Goal: Find specific page/section

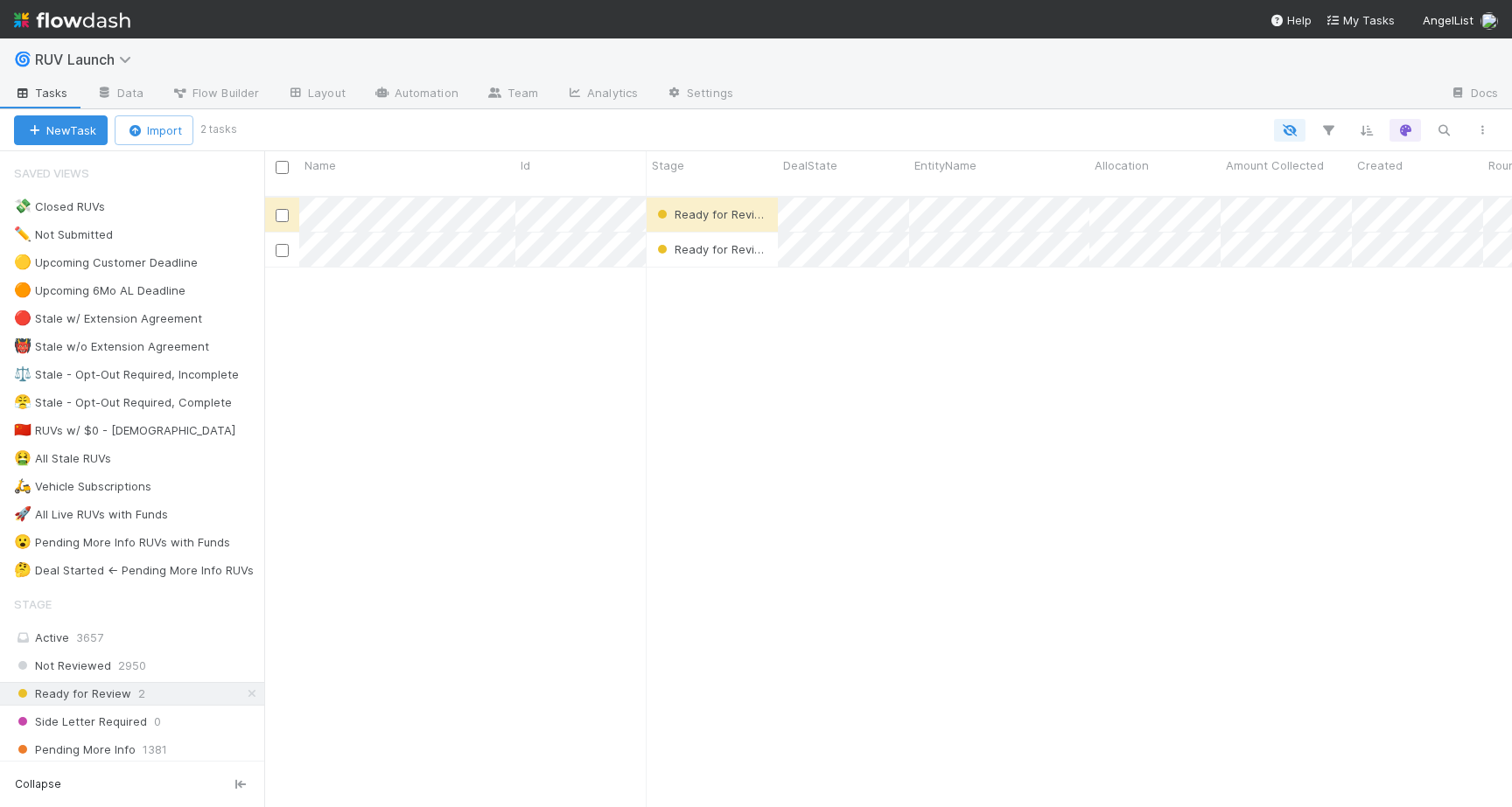
scroll to position [625, 1248]
click at [122, 61] on icon at bounding box center [128, 60] width 18 height 14
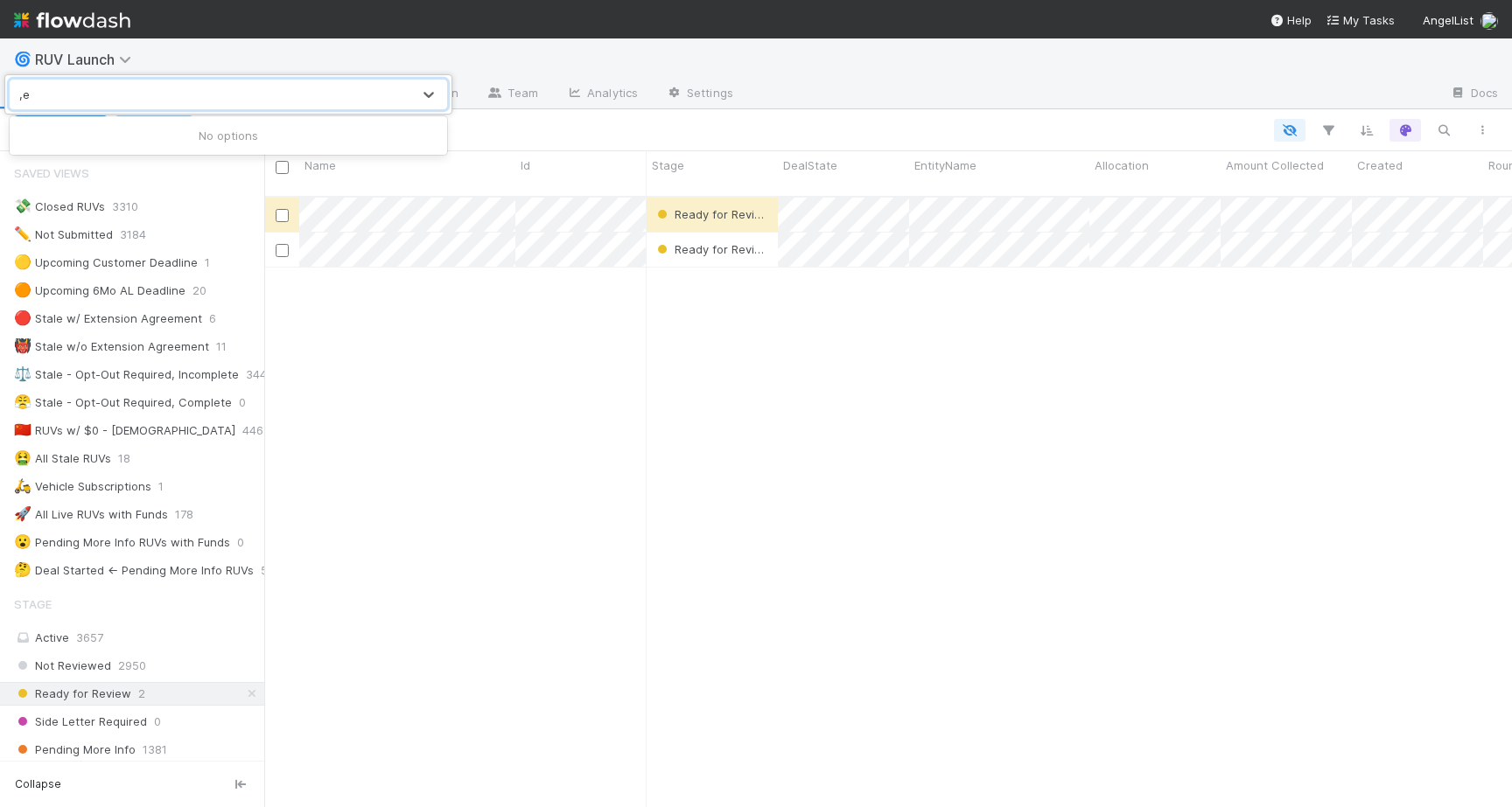
type input ","
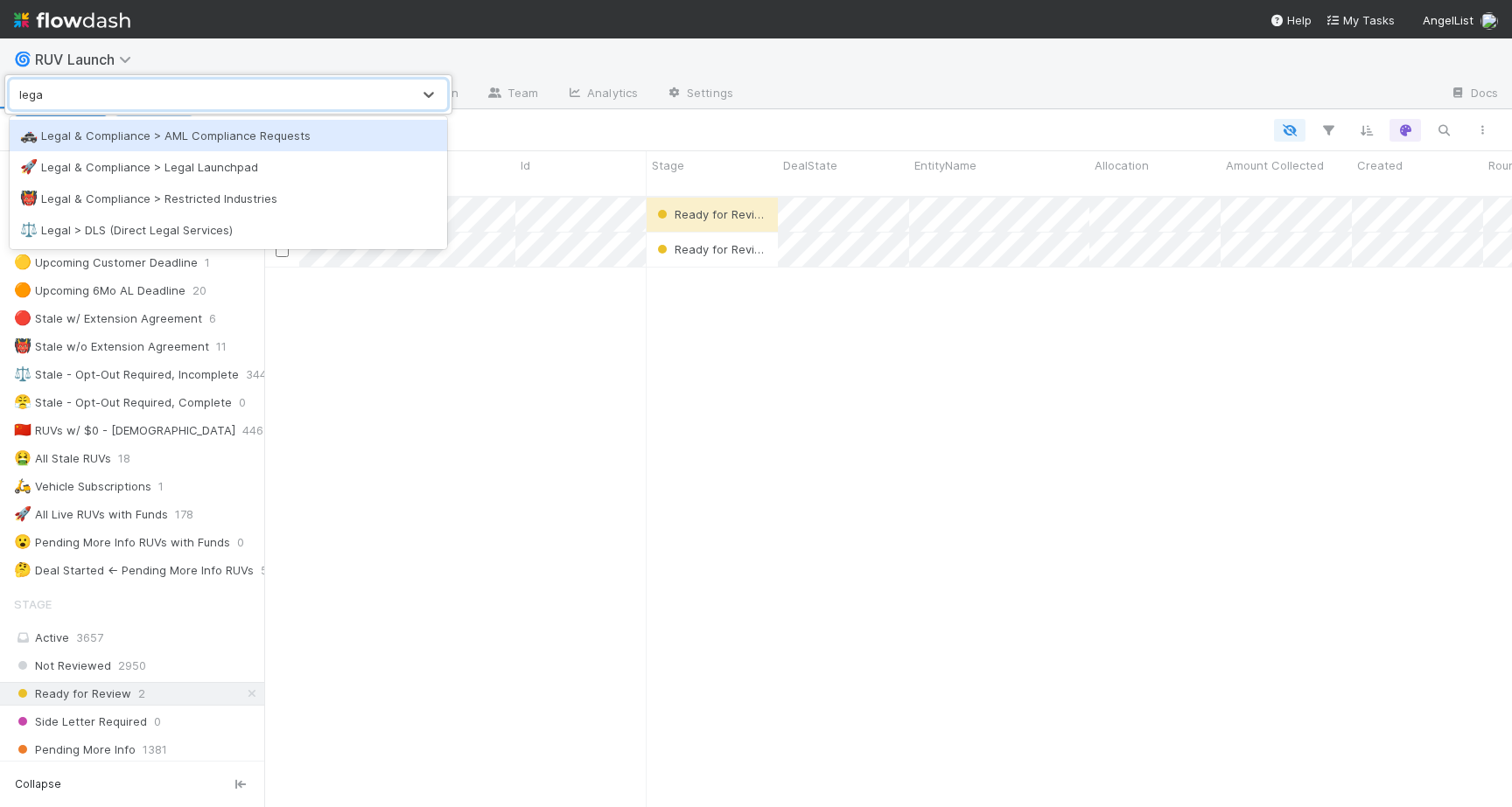
type input "legal"
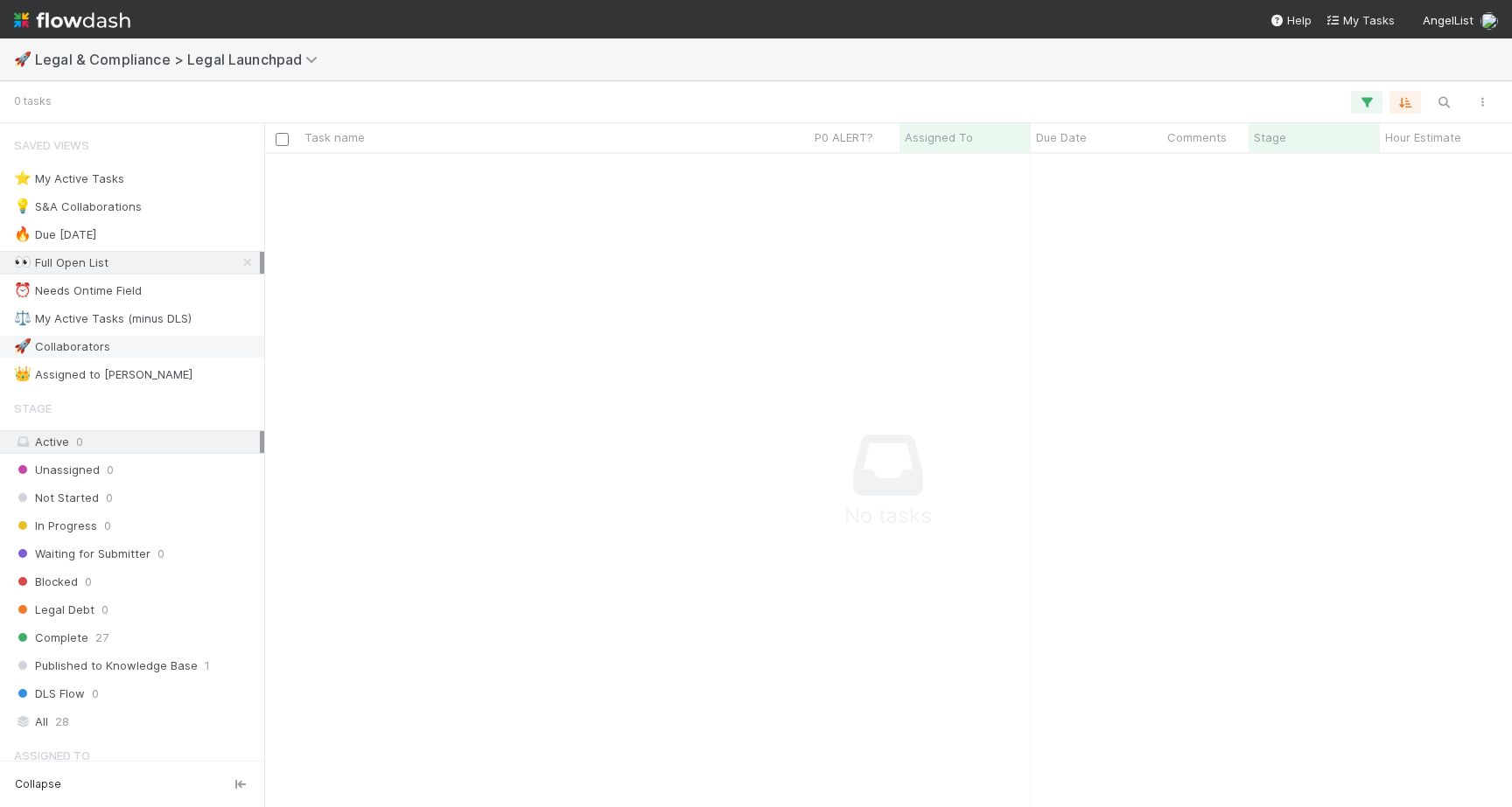
scroll to position [652, 1248]
click at [58, 717] on span "28" at bounding box center [62, 722] width 14 height 22
